Goal: Navigation & Orientation: Find specific page/section

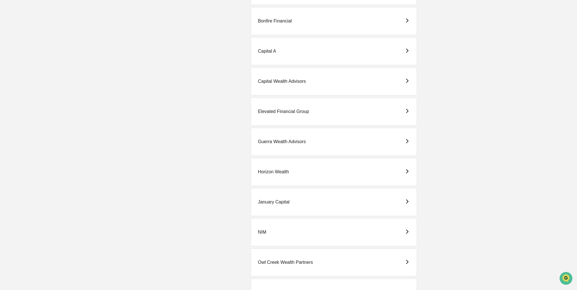
scroll to position [171, 0]
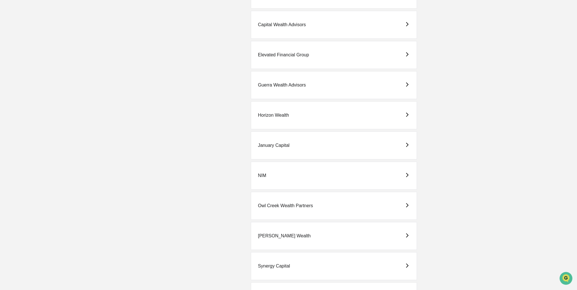
click at [295, 116] on div "Horizon Wealth" at bounding box center [334, 115] width 166 height 28
